Goal: Check status: Check status

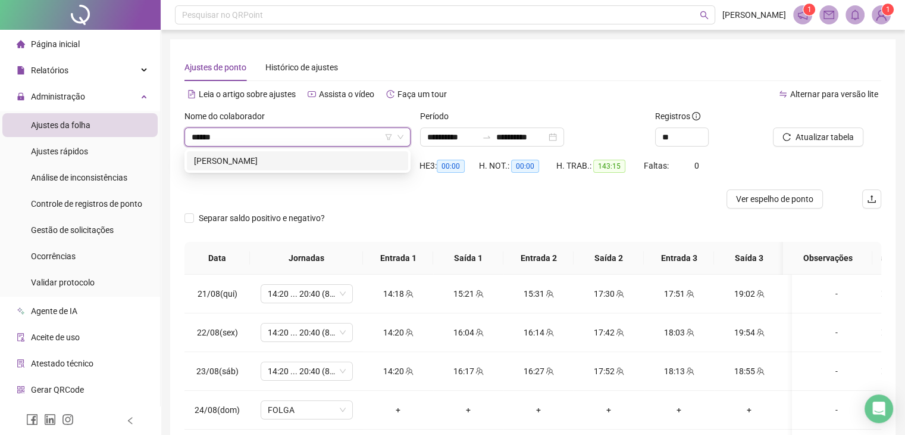
type input "*******"
click at [336, 159] on div "[PERSON_NAME]" at bounding box center [297, 160] width 207 height 13
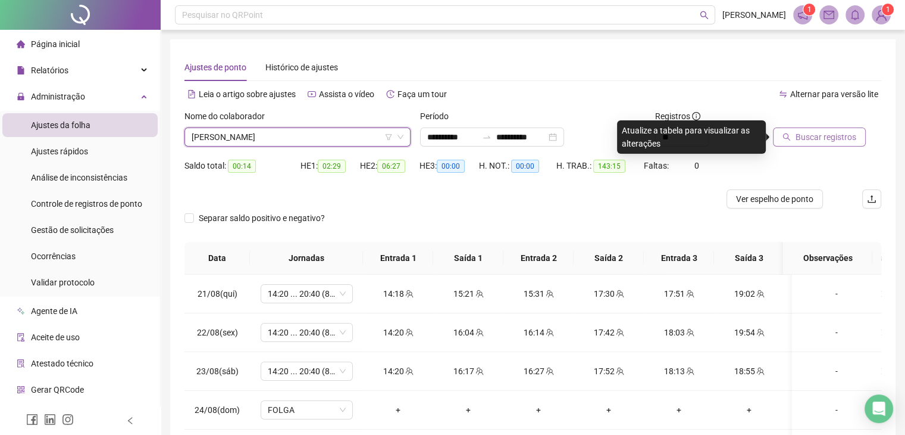
click at [797, 134] on span "Buscar registros" at bounding box center [826, 136] width 61 height 13
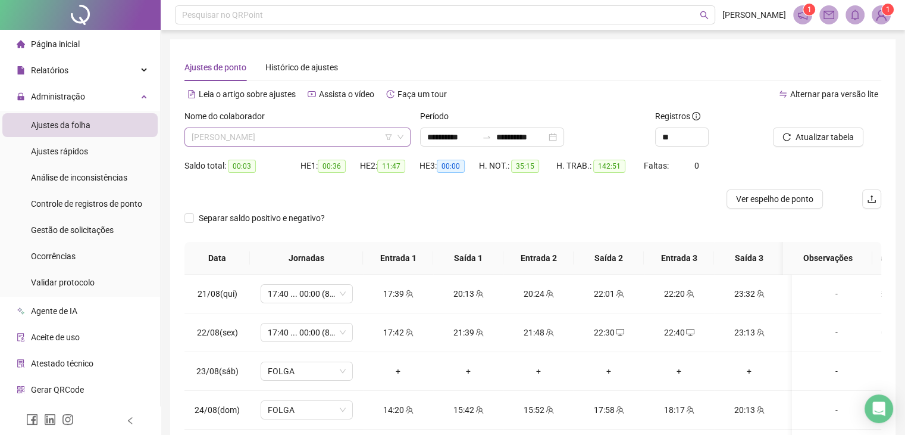
scroll to position [3733, 0]
click at [302, 137] on span "[PERSON_NAME]" at bounding box center [298, 137] width 212 height 18
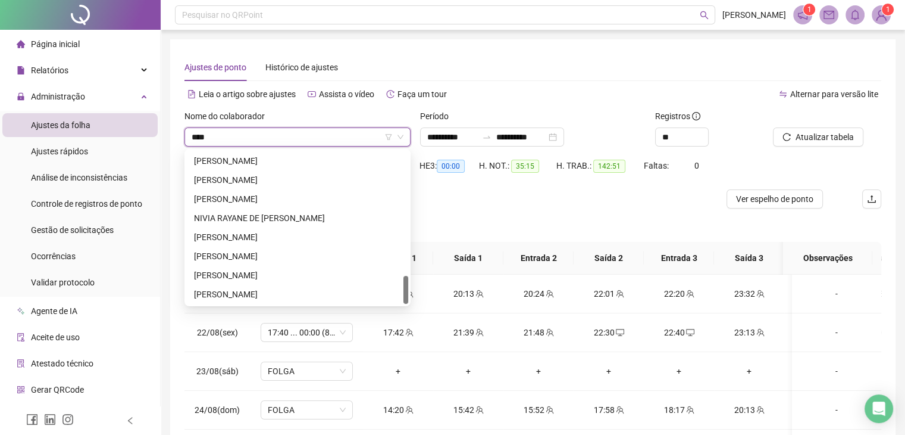
scroll to position [0, 0]
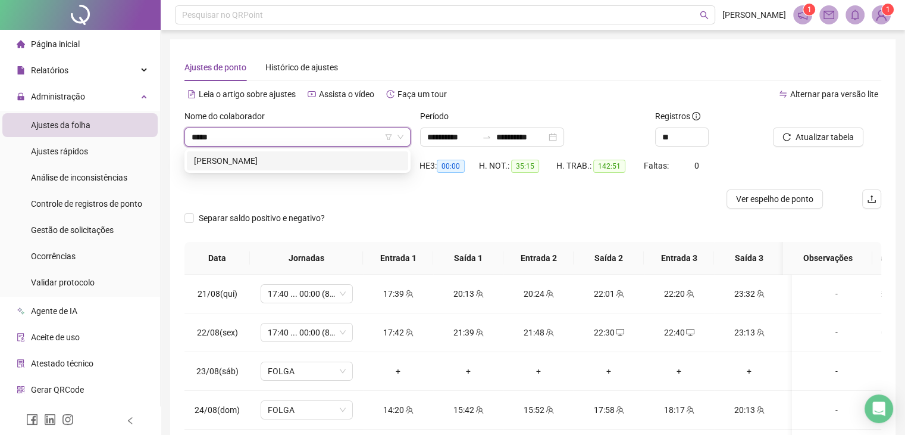
type input "******"
click at [357, 162] on div "[PERSON_NAME]" at bounding box center [297, 160] width 207 height 13
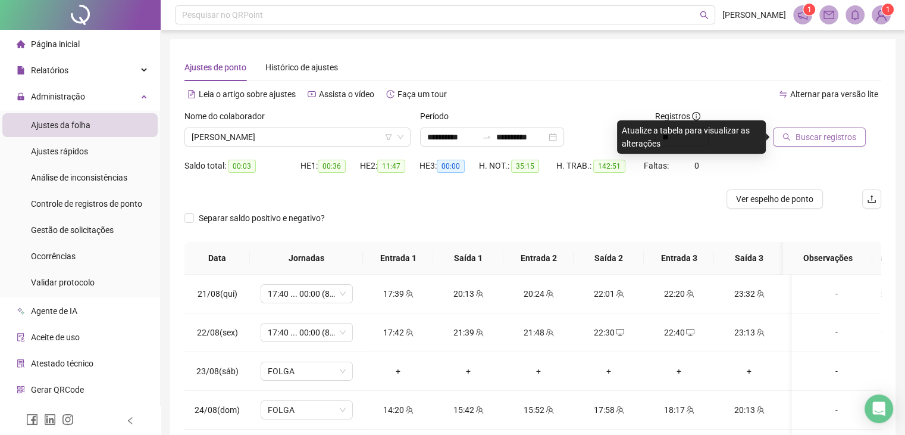
click at [821, 148] on div "Buscar registros" at bounding box center [827, 133] width 118 height 46
click at [818, 141] on span "Buscar registros" at bounding box center [826, 136] width 61 height 13
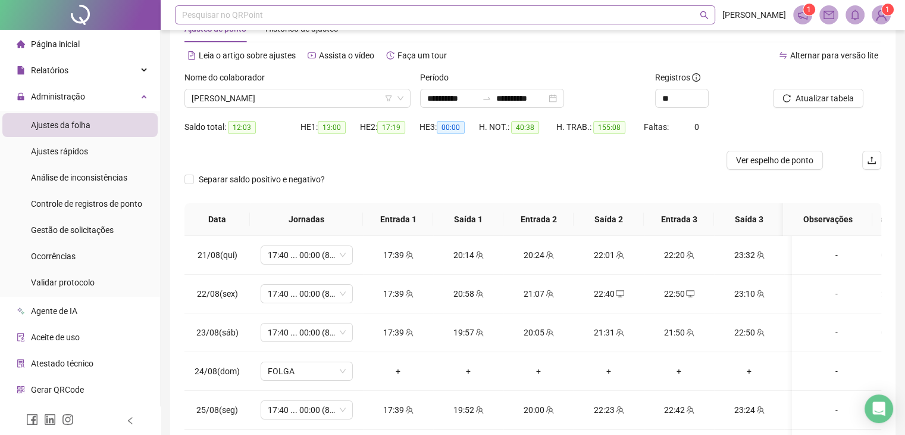
scroll to position [60, 0]
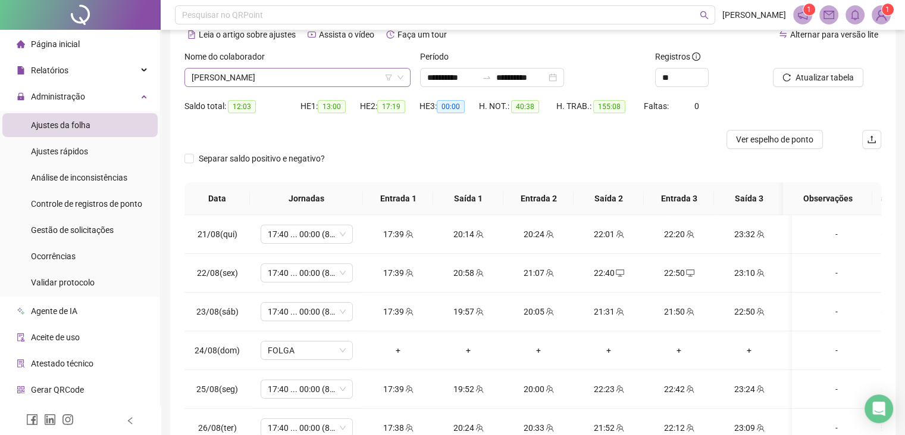
click at [254, 80] on span "[PERSON_NAME]" at bounding box center [298, 77] width 212 height 18
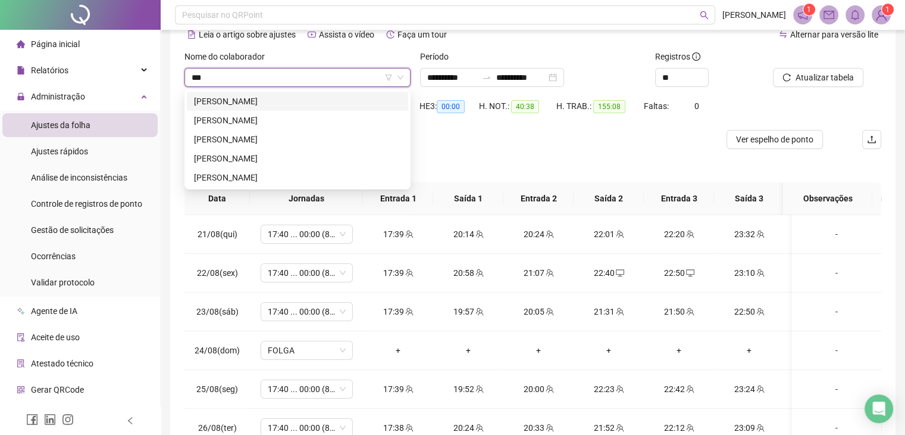
scroll to position [0, 0]
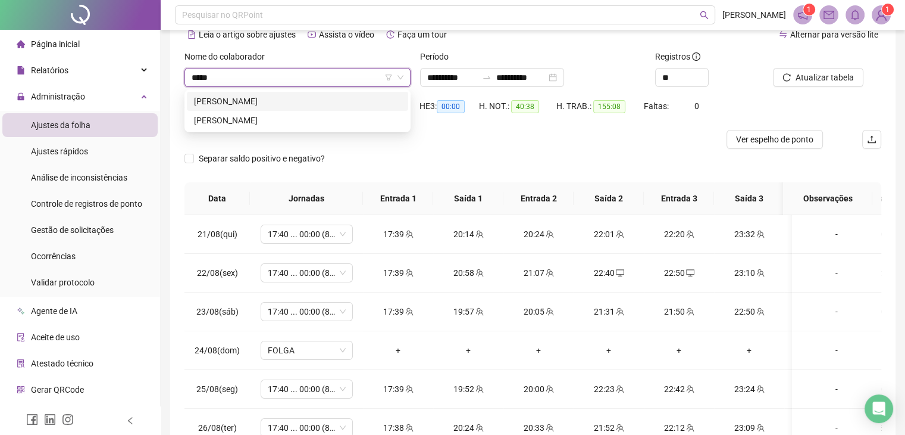
type input "*****"
click at [293, 131] on div "212653 294389 [PERSON_NAME] LIRA [PERSON_NAME]" at bounding box center [298, 110] width 226 height 43
click at [293, 121] on div "[PERSON_NAME]" at bounding box center [297, 120] width 207 height 13
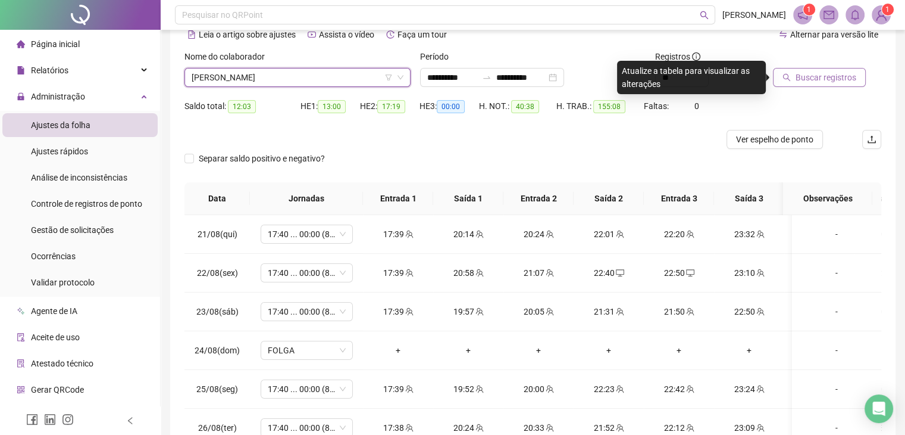
click at [800, 77] on span "Buscar registros" at bounding box center [826, 77] width 61 height 13
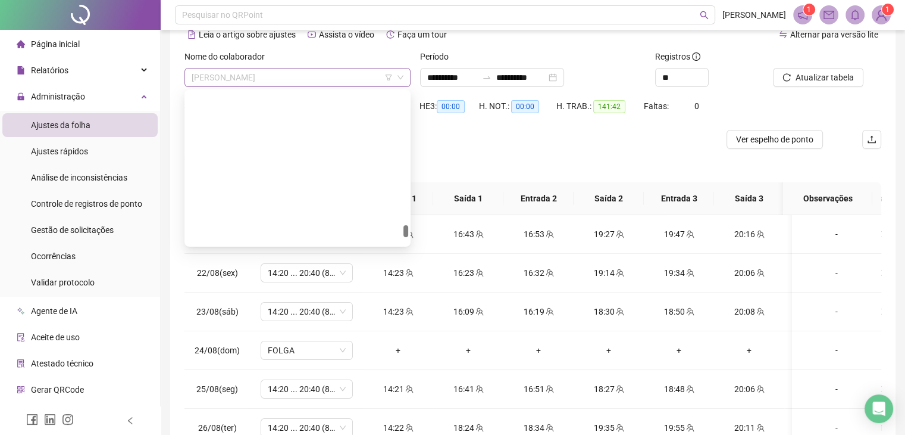
scroll to position [4362, 0]
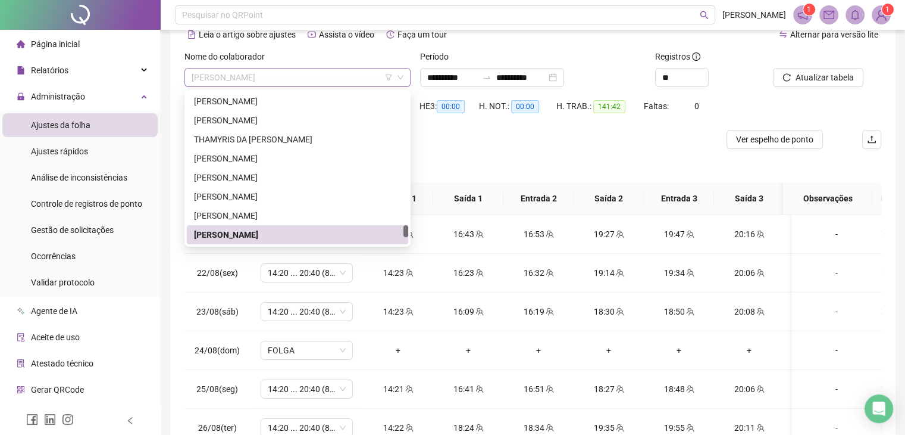
click at [315, 77] on span "[PERSON_NAME]" at bounding box center [298, 77] width 212 height 18
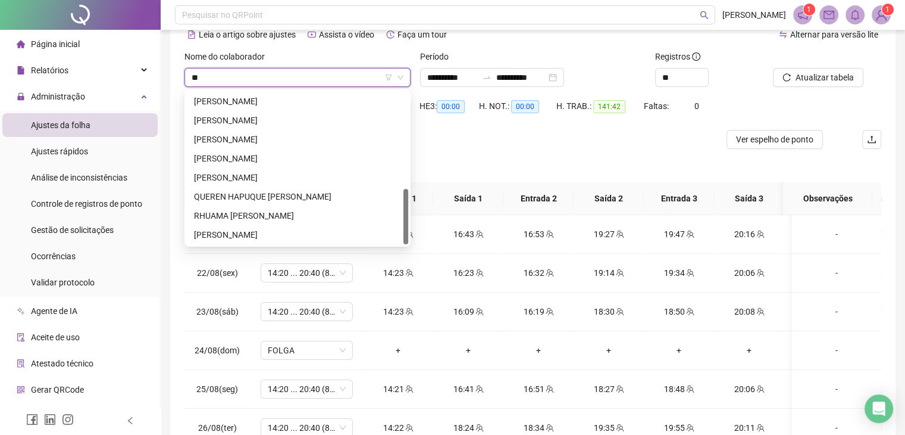
scroll to position [267, 0]
type input "***"
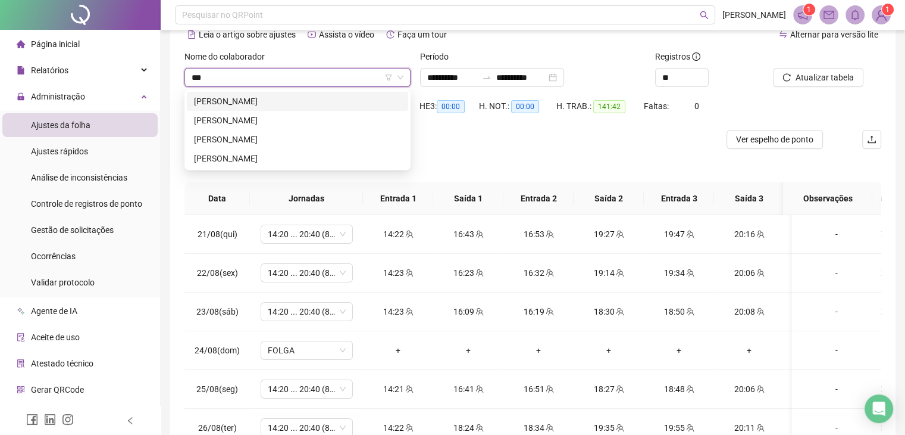
scroll to position [0, 0]
click at [252, 105] on div "[PERSON_NAME]" at bounding box center [297, 101] width 207 height 13
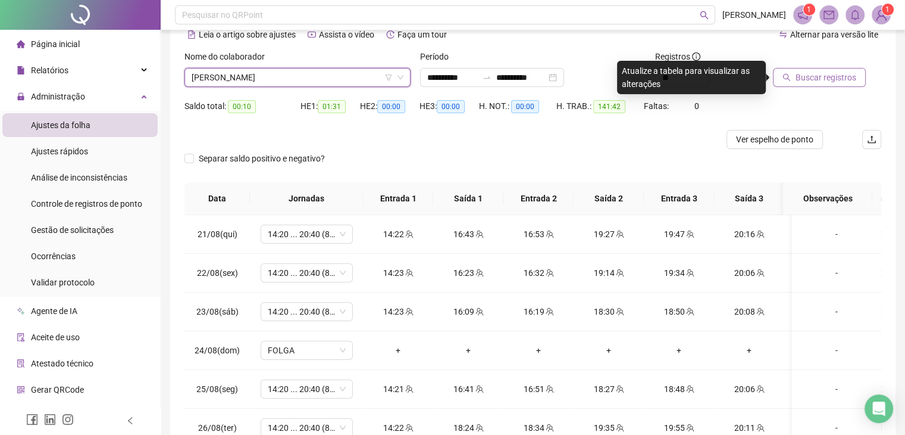
click at [796, 83] on span "Buscar registros" at bounding box center [826, 77] width 61 height 13
